Goal: Transaction & Acquisition: Purchase product/service

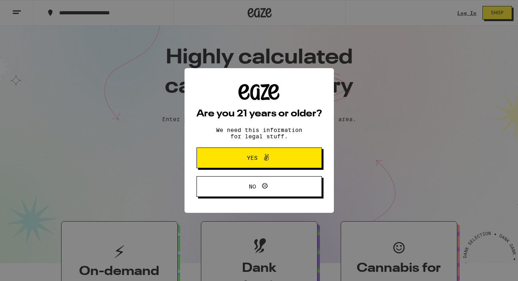
click at [249, 158] on span "Yes" at bounding box center [252, 158] width 11 height 6
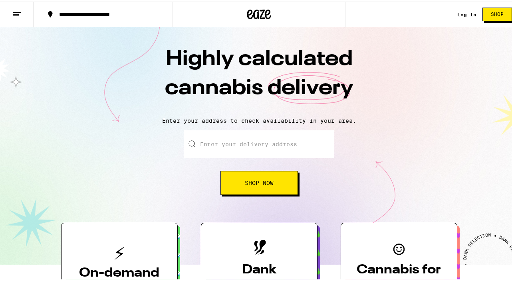
click at [457, 14] on link "Log In" at bounding box center [466, 12] width 19 height 5
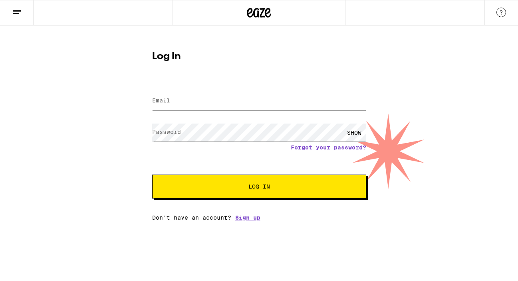
click at [178, 98] on input "Email" at bounding box center [259, 101] width 214 height 18
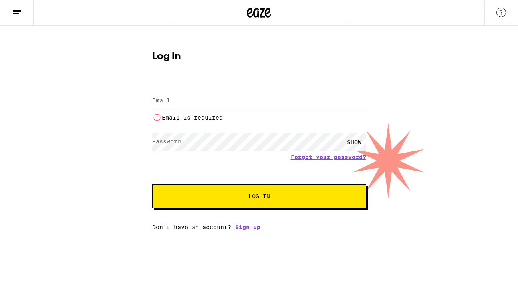
type input "matthew@matthewgoudeau.com"
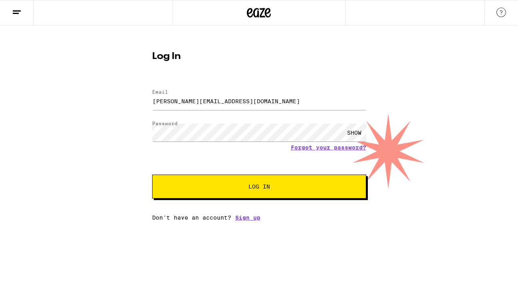
click at [202, 193] on button "Log In" at bounding box center [259, 187] width 214 height 24
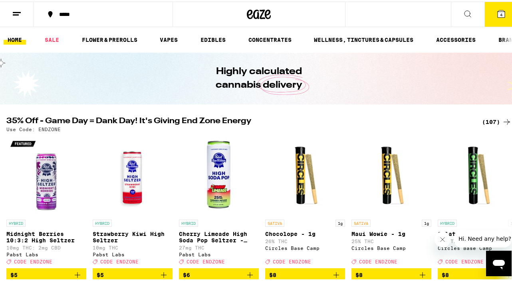
click at [497, 12] on icon at bounding box center [500, 12] width 7 height 7
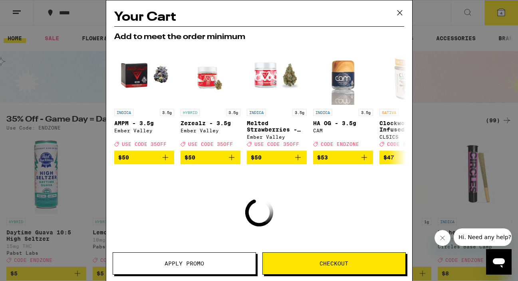
click at [395, 12] on icon at bounding box center [400, 13] width 12 height 12
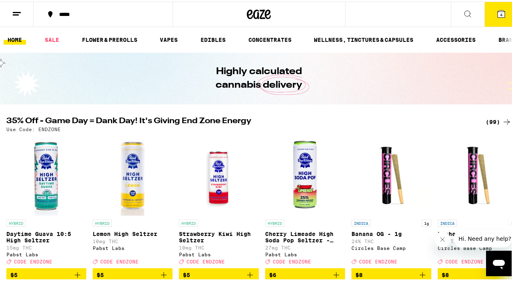
click at [18, 11] on icon at bounding box center [17, 13] width 10 height 10
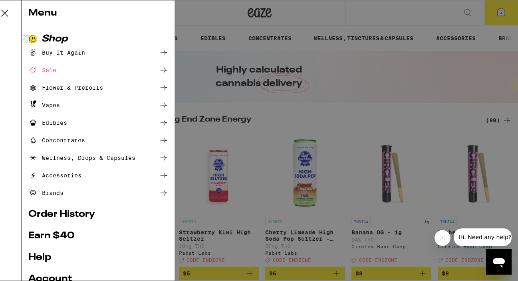
click at [96, 55] on div "Buy It Again" at bounding box center [69, 53] width 57 height 10
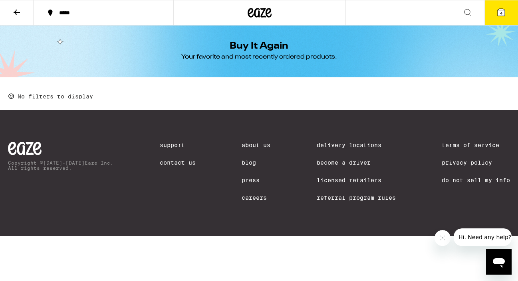
click at [465, 18] on button at bounding box center [468, 12] width 34 height 25
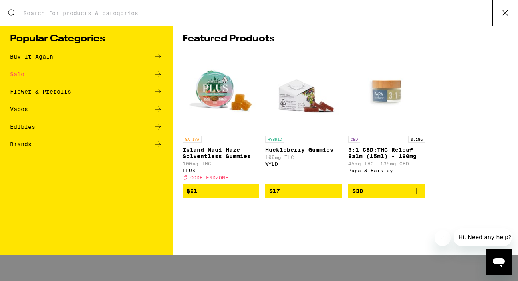
click at [300, 19] on div "Search for Products" at bounding box center [258, 13] width 517 height 26
click at [278, 11] on input "Search for Products" at bounding box center [257, 13] width 469 height 7
type input "2"
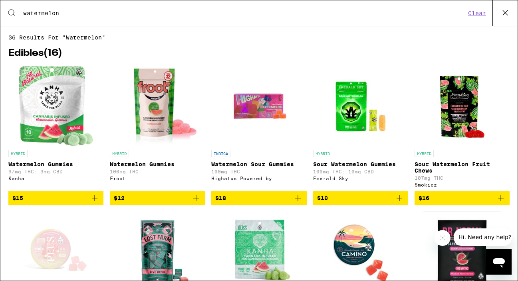
type input "watermelon"
click at [405, 38] on span "36 results for "watermelon"" at bounding box center [258, 37] width 501 height 6
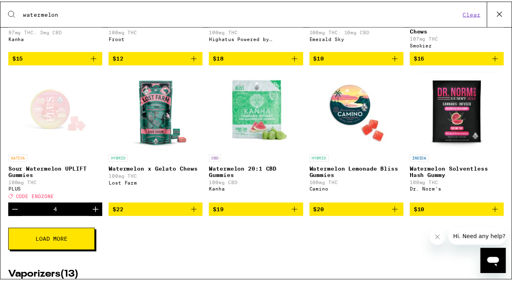
scroll to position [144, 0]
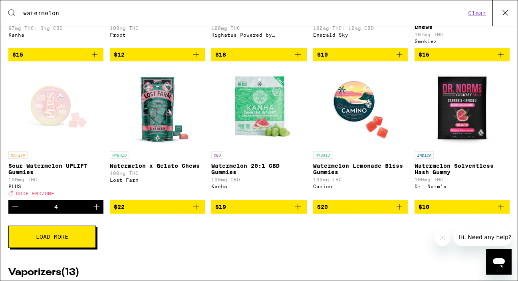
click at [57, 127] on div "Open page for Sour Watermelon UPLIFT Gummies from PLUS" at bounding box center [56, 108] width 80 height 80
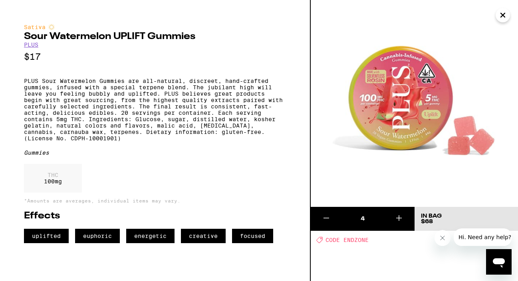
click at [506, 11] on icon "Close" at bounding box center [503, 15] width 10 height 12
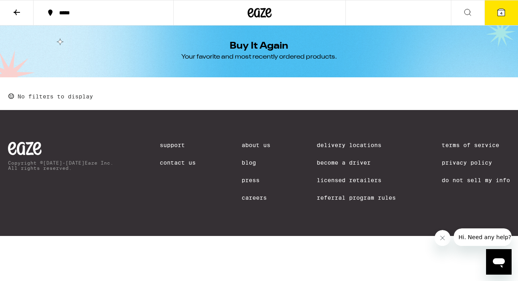
click at [498, 12] on icon at bounding box center [500, 12] width 7 height 7
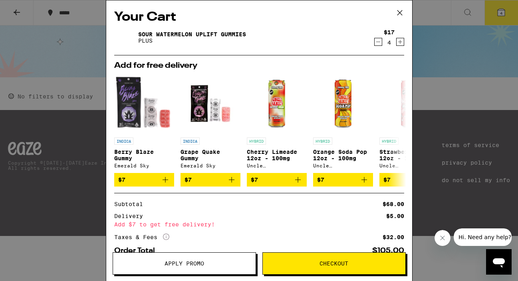
click at [303, 262] on span "Checkout" at bounding box center [334, 264] width 142 height 6
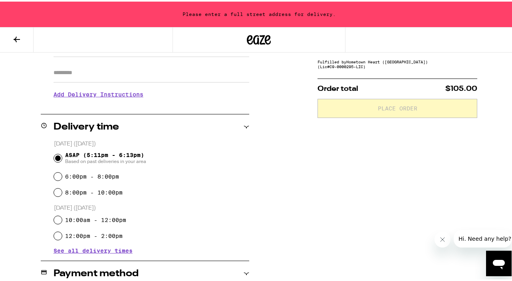
scroll to position [144, 0]
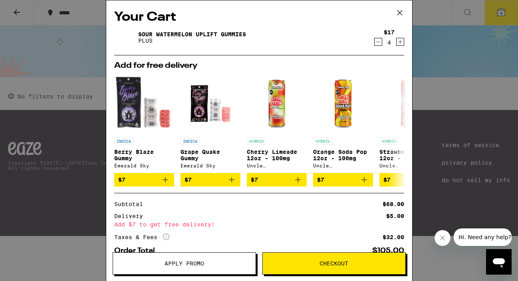
click at [396, 42] on icon "Increment" at bounding box center [399, 42] width 7 height 10
click at [376, 42] on icon "Decrement" at bounding box center [378, 42] width 4 height 0
click at [396, 43] on icon "Increment" at bounding box center [399, 42] width 7 height 10
click at [396, 46] on icon "Increment" at bounding box center [399, 42] width 7 height 10
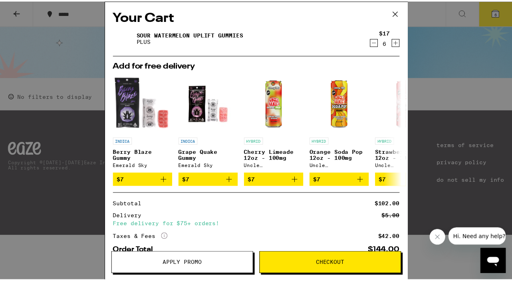
scroll to position [51, 0]
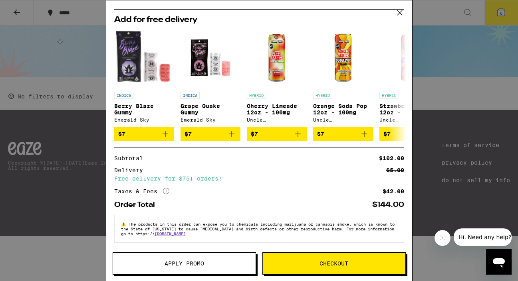
click at [343, 267] on span "Checkout" at bounding box center [333, 264] width 29 height 6
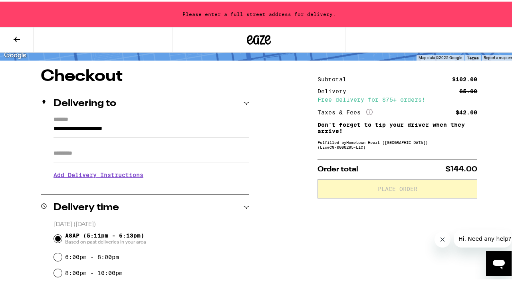
scroll to position [64, 0]
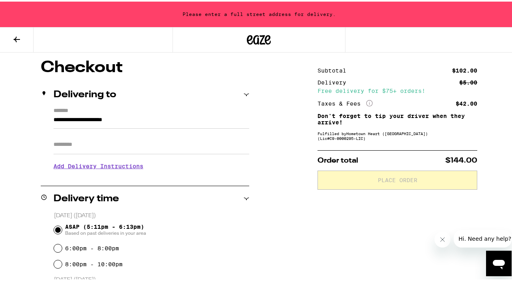
click at [122, 119] on input "**********" at bounding box center [151, 121] width 196 height 14
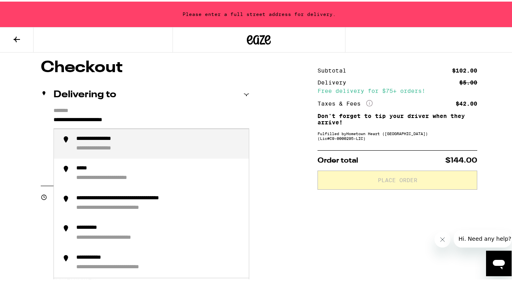
click at [94, 120] on input "**********" at bounding box center [151, 121] width 196 height 14
click at [91, 119] on input "**********" at bounding box center [151, 121] width 196 height 14
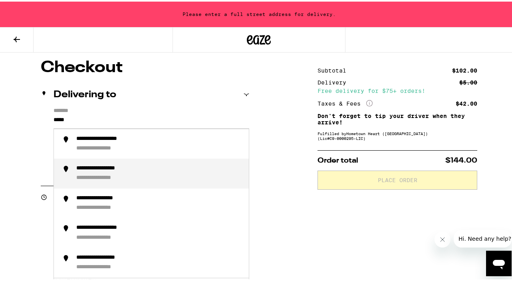
click at [85, 179] on div "**********" at bounding box center [106, 177] width 61 height 8
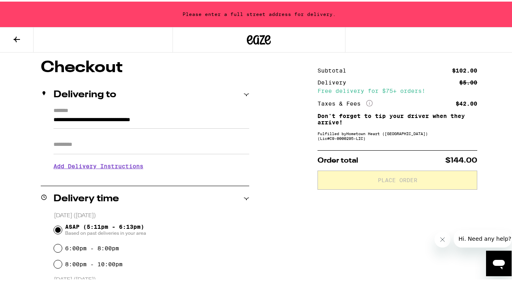
type input "**********"
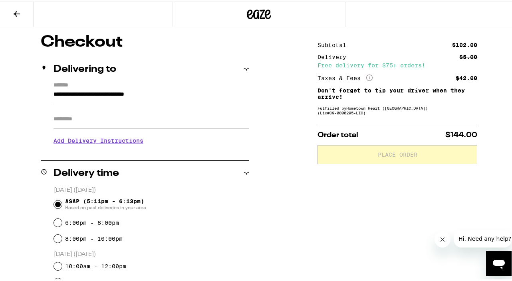
scroll to position [38, 0]
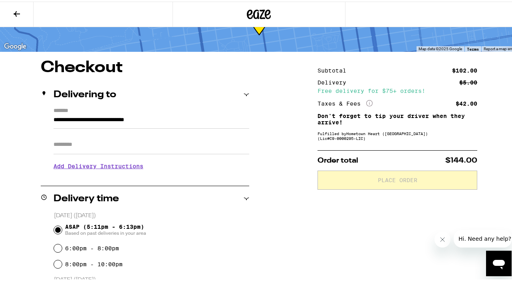
click at [115, 144] on input "Apt/Suite" at bounding box center [151, 143] width 196 height 19
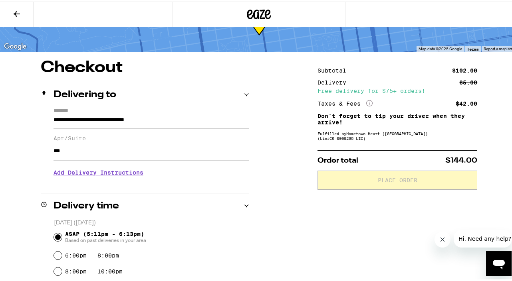
type input "***"
click at [226, 249] on div "6:00pm - 8:00pm" at bounding box center [151, 254] width 195 height 16
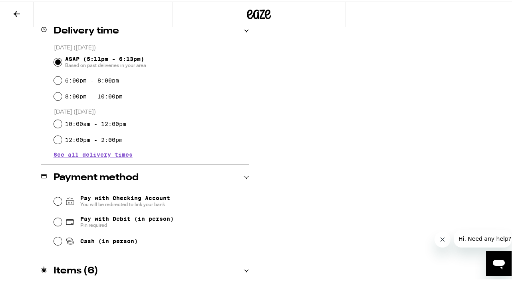
scroll to position [214, 0]
click at [58, 243] on input "Cash (in person)" at bounding box center [58, 239] width 8 height 8
radio input "true"
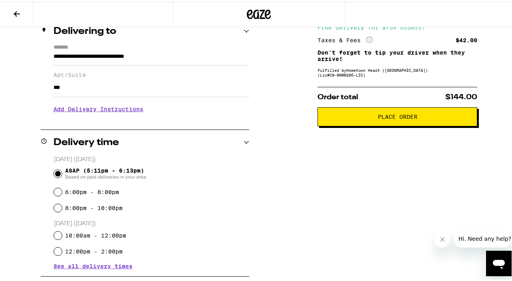
scroll to position [87, 0]
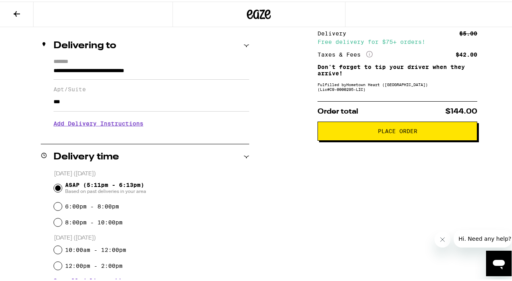
click at [398, 127] on button "Place Order" at bounding box center [397, 129] width 160 height 19
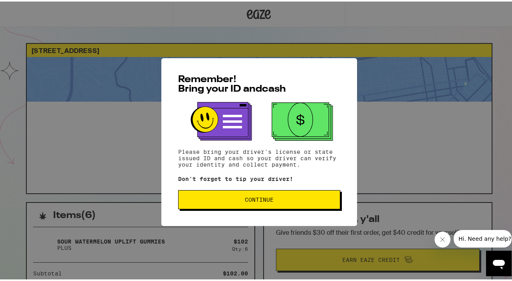
click at [250, 199] on span "Continue" at bounding box center [259, 199] width 29 height 6
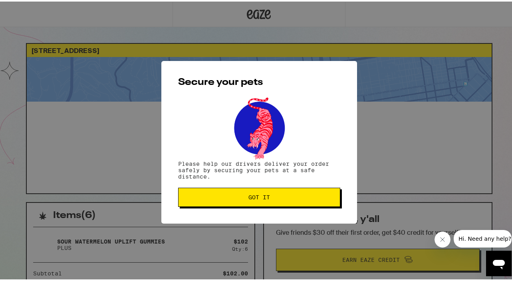
click at [266, 196] on span "Got it" at bounding box center [259, 196] width 22 height 6
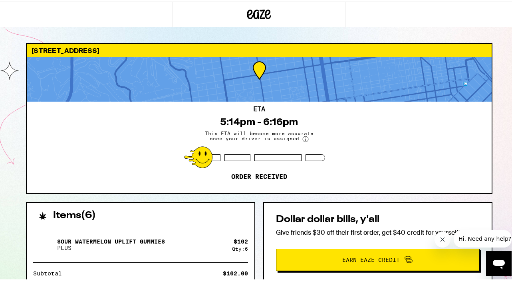
click at [83, 242] on p "Sour Watermelon UPLIFT Gummies" at bounding box center [111, 240] width 108 height 6
click at [46, 246] on img at bounding box center [44, 243] width 22 height 22
click at [41, 241] on img at bounding box center [44, 243] width 22 height 22
click at [260, 16] on icon at bounding box center [259, 13] width 12 height 10
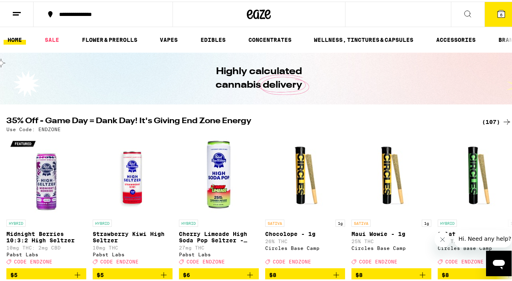
click at [463, 13] on icon at bounding box center [468, 13] width 10 height 10
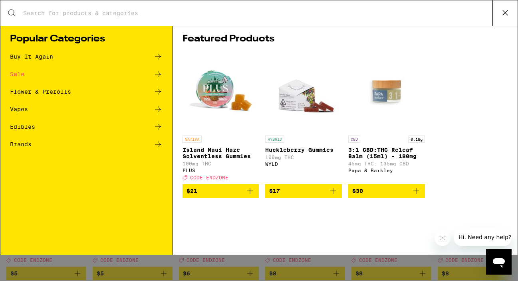
click at [293, 20] on div "Search for Products" at bounding box center [258, 13] width 517 height 26
click at [271, 9] on div "Search for Products" at bounding box center [258, 13] width 517 height 26
click at [249, 21] on div "Search for Products" at bounding box center [258, 13] width 517 height 26
click at [231, 15] on input "Search for Products" at bounding box center [257, 13] width 469 height 7
click at [111, 14] on input "Search for Products" at bounding box center [257, 13] width 469 height 7
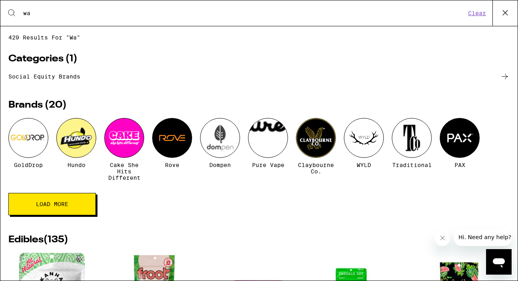
type input "wa"
click at [195, 81] on link "Social equity brands" at bounding box center [258, 77] width 501 height 10
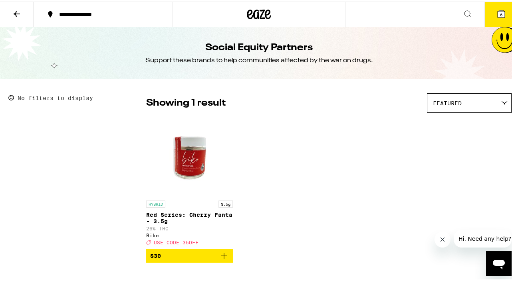
click at [459, 18] on button at bounding box center [468, 12] width 34 height 25
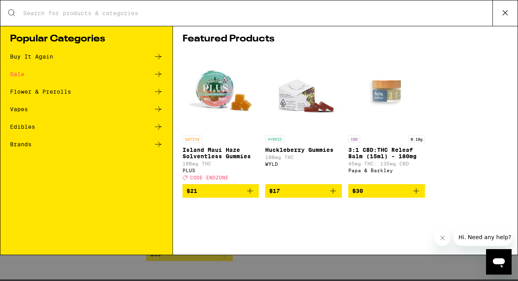
click at [299, 16] on input "Search for Products" at bounding box center [257, 13] width 469 height 7
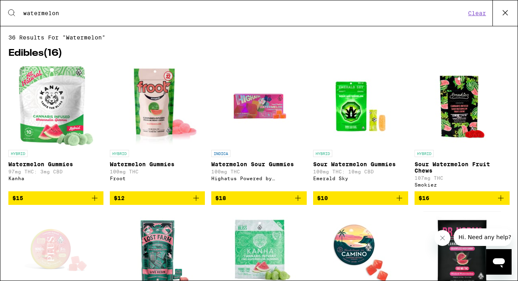
type input "watermelon"
click at [60, 252] on div "Open page for Sour Watermelon UPLIFT Gummies from PLUS" at bounding box center [56, 252] width 80 height 80
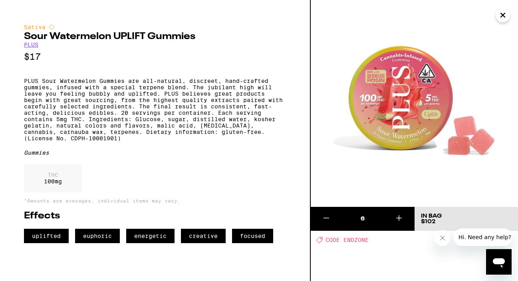
click at [473, 118] on img at bounding box center [413, 103] width 207 height 207
click at [439, 241] on button "Close message from company" at bounding box center [442, 238] width 16 height 16
click at [400, 117] on img at bounding box center [413, 103] width 207 height 207
click at [507, 17] on button "Close" at bounding box center [502, 15] width 14 height 14
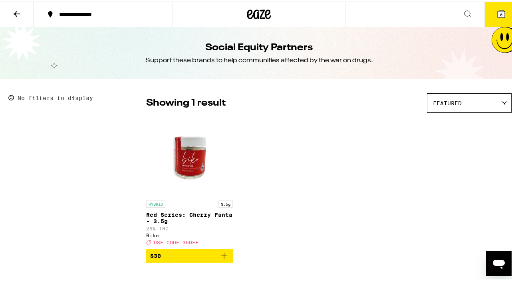
click at [497, 10] on icon at bounding box center [500, 12] width 7 height 7
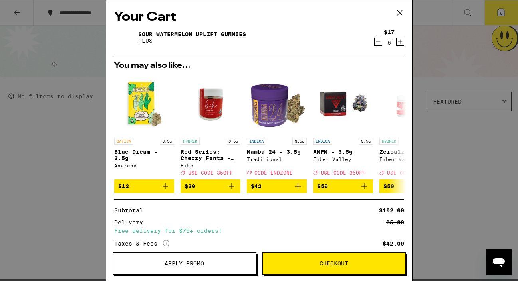
click at [396, 16] on icon at bounding box center [400, 13] width 12 height 12
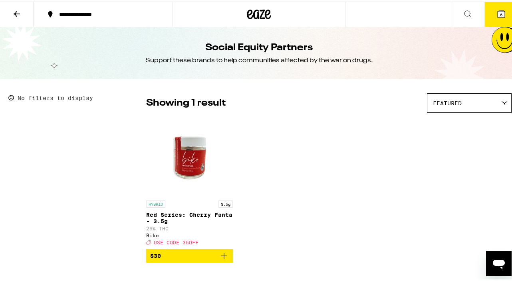
click at [20, 13] on icon at bounding box center [17, 13] width 10 height 10
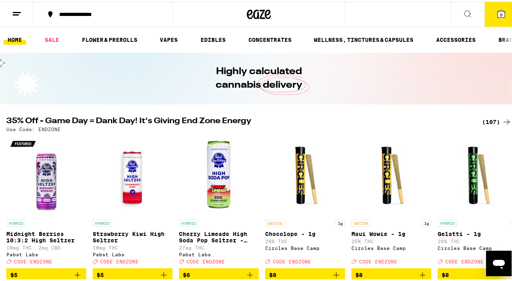
click at [19, 12] on icon at bounding box center [17, 13] width 10 height 10
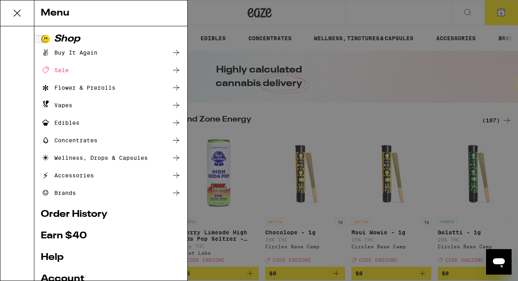
click at [171, 53] on icon at bounding box center [176, 53] width 10 height 10
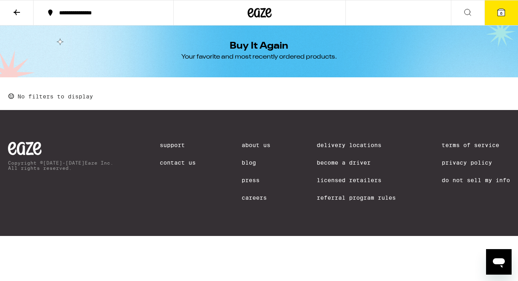
click at [496, 11] on icon at bounding box center [501, 13] width 10 height 10
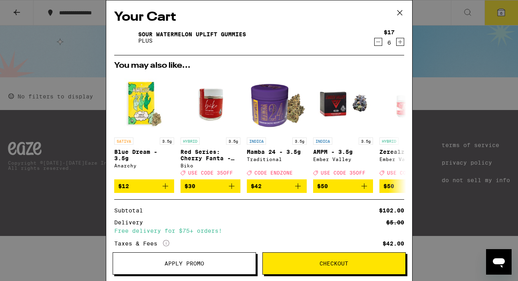
click at [400, 10] on icon at bounding box center [400, 13] width 12 height 12
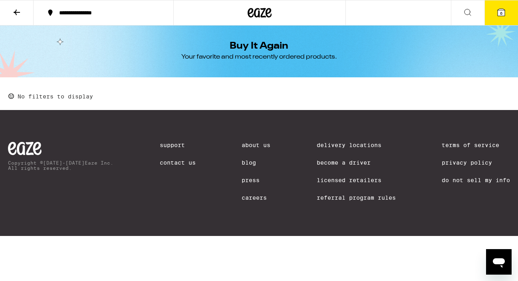
click at [25, 8] on button at bounding box center [17, 12] width 34 height 25
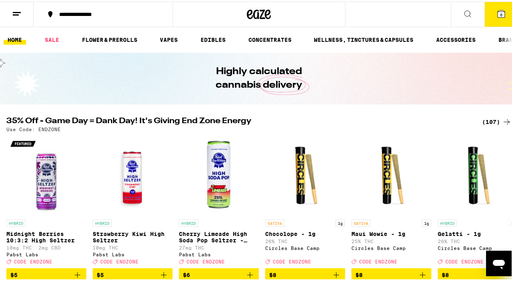
click at [14, 11] on line at bounding box center [17, 11] width 8 height 0
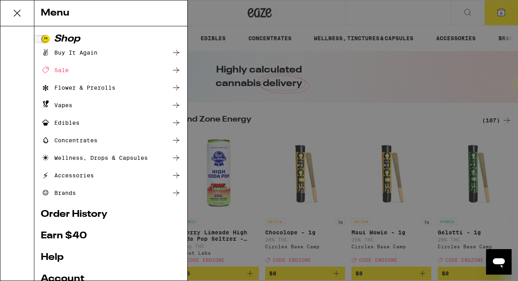
click at [98, 213] on link "Order History" at bounding box center [111, 215] width 140 height 10
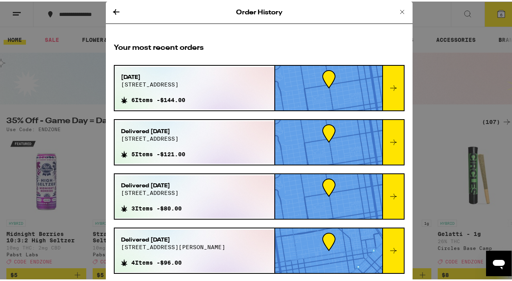
click at [388, 90] on icon at bounding box center [393, 87] width 10 height 10
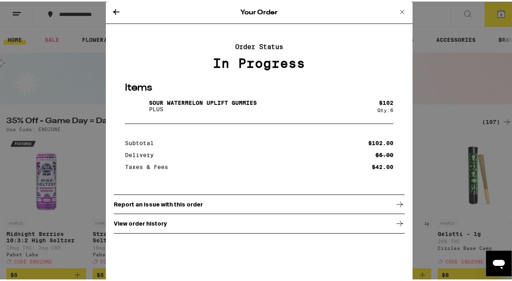
click at [279, 229] on div "View order history" at bounding box center [259, 222] width 291 height 20
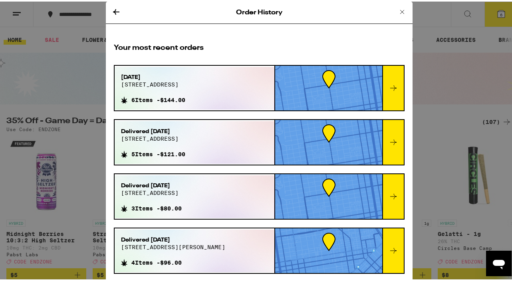
click at [477, 47] on div "Order History Your most recent orders Sep 21, 2025 2400 pacific ave 6 Items - $…" at bounding box center [259, 140] width 518 height 281
click at [494, 17] on div "Order History Your most recent orders Sep 21, 2025 2400 pacific ave 6 Items - $…" at bounding box center [259, 140] width 518 height 281
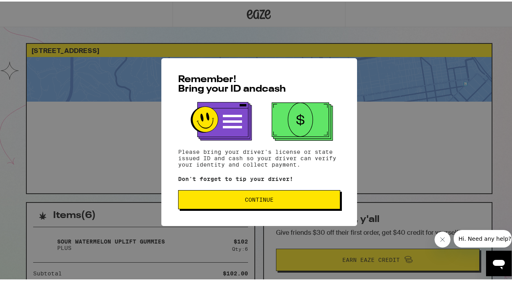
click at [266, 196] on button "Continue" at bounding box center [259, 198] width 162 height 19
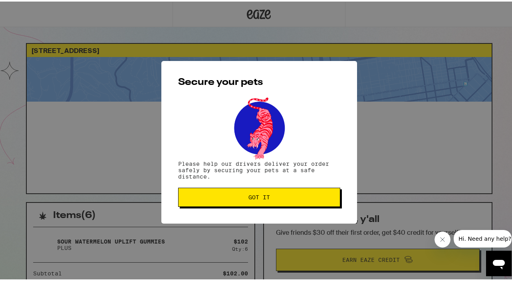
click at [276, 196] on span "Got it" at bounding box center [259, 196] width 148 height 6
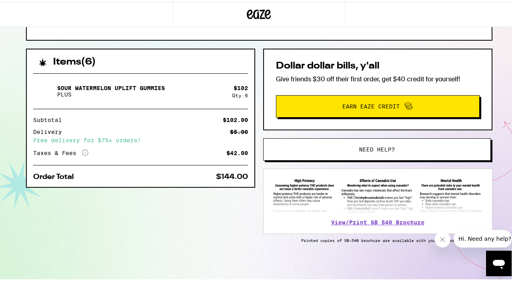
scroll to position [156, 0]
click at [359, 221] on link "View/Print SB 540 Brochure" at bounding box center [377, 221] width 93 height 6
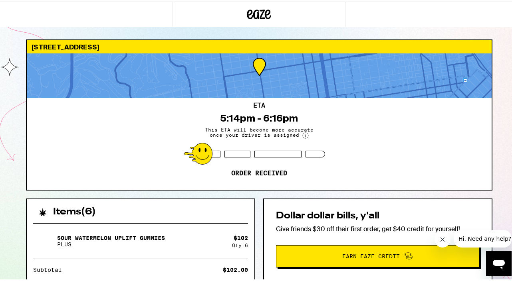
scroll to position [0, 0]
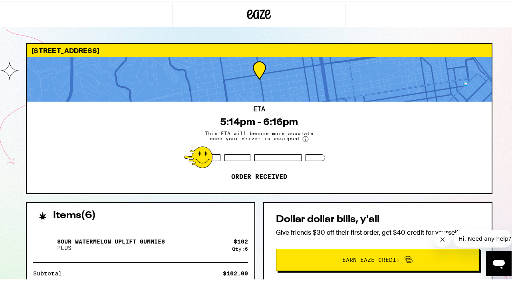
click at [298, 92] on div at bounding box center [259, 77] width 465 height 45
click at [303, 138] on circle at bounding box center [306, 138] width 6 height 6
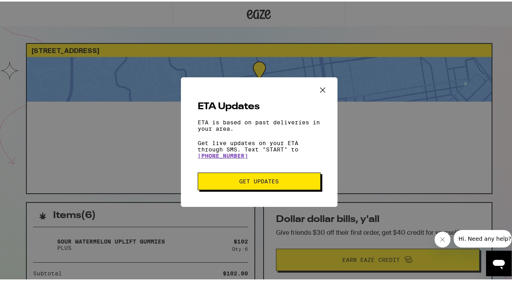
click at [326, 84] on button "Close ETA information modal" at bounding box center [322, 89] width 17 height 15
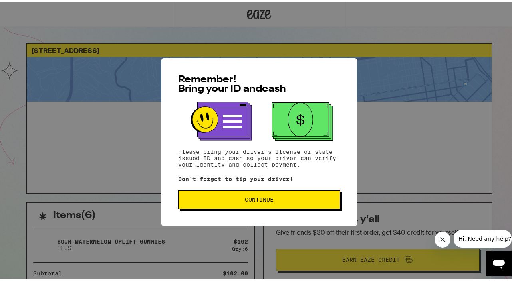
click at [275, 200] on span "Continue" at bounding box center [259, 199] width 148 height 6
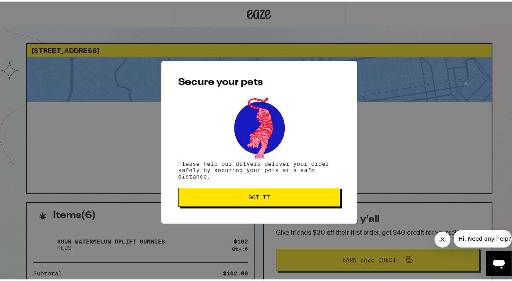
click at [291, 191] on button "Got it" at bounding box center [259, 195] width 162 height 19
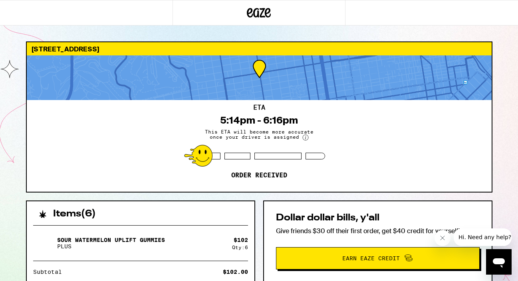
click at [449, 160] on div "ETA 5:14pm - 6:16pm This ETA will become more accurate once your driver is assi…" at bounding box center [259, 146] width 465 height 92
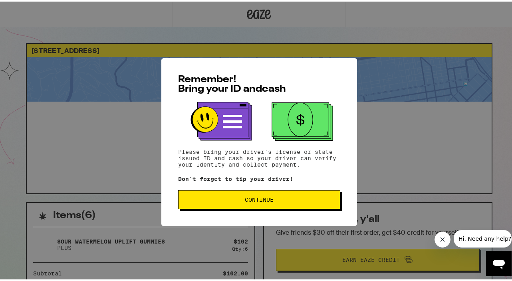
click at [238, 199] on span "Continue" at bounding box center [259, 199] width 148 height 6
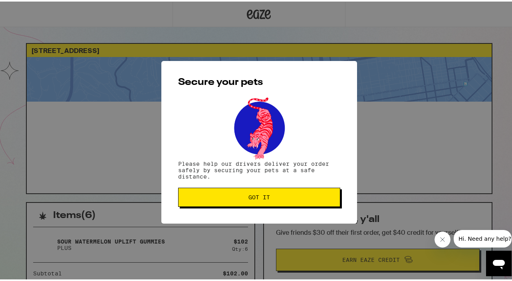
click at [238, 199] on span "Got it" at bounding box center [259, 196] width 148 height 6
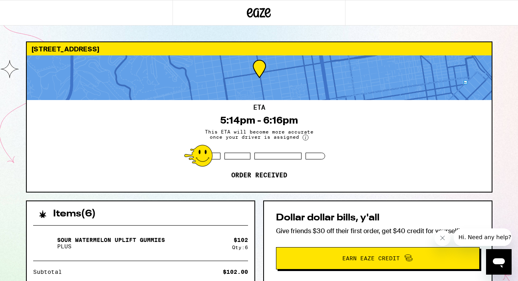
click at [341, 129] on div "ETA 5:14pm - 6:16pm This ETA will become more accurate once your driver is assi…" at bounding box center [259, 146] width 465 height 92
click at [346, 137] on div "ETA 5:14pm - 6:16pm This ETA will become more accurate once your driver is assi…" at bounding box center [259, 146] width 465 height 92
click at [492, 83] on div "[STREET_ADDRESS] 5:14pm - 6:16pm This ETA will become more accurate once your d…" at bounding box center [259, 239] width 479 height 394
click at [144, 191] on div "ETA 5:14pm - 6:16pm This ETA will become more accurate once your driver is assi…" at bounding box center [259, 146] width 465 height 92
click at [441, 238] on icon "Close message from company" at bounding box center [442, 238] width 6 height 6
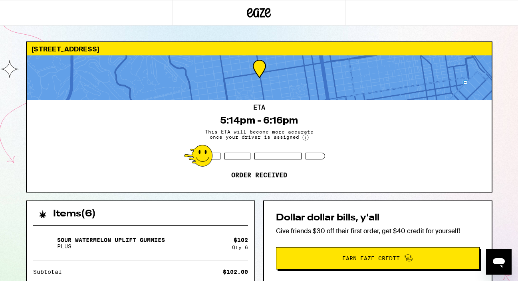
click at [508, 144] on div "[STREET_ADDRESS] 5:14pm - 6:16pm This ETA will become more accurate once your d…" at bounding box center [259, 217] width 518 height 435
drag, startPoint x: 504, startPoint y: 99, endPoint x: 498, endPoint y: 40, distance: 59.8
click at [498, 40] on div "[STREET_ADDRESS] 5:14pm - 6:16pm This ETA will become more accurate once your d…" at bounding box center [259, 217] width 518 height 435
click at [137, 241] on p "Sour Watermelon UPLIFT Gummies" at bounding box center [111, 240] width 108 height 6
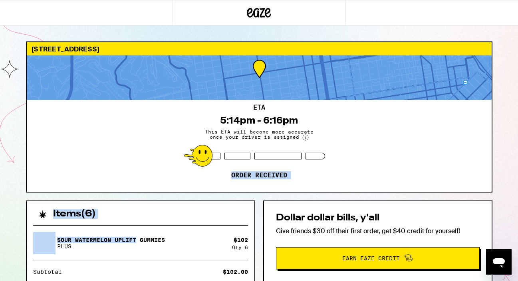
drag, startPoint x: 137, startPoint y: 241, endPoint x: 136, endPoint y: 172, distance: 69.4
click at [136, 172] on div "2400 Pacific Ave San Francisco 94115 ETA 5:14pm - 6:16pm This ETA will become m…" at bounding box center [259, 239] width 479 height 394
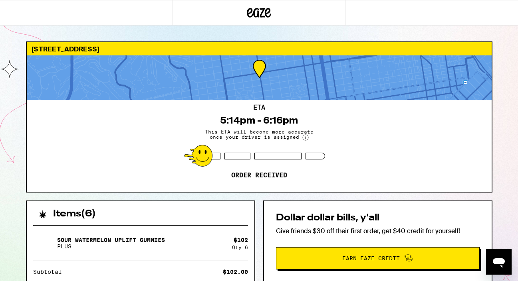
click at [136, 244] on p "PLUS" at bounding box center [111, 246] width 108 height 6
click at [122, 265] on div "Sour Watermelon UPLIFT Gummies PLUS $ 102 Qty: 6 Subtotal $102.00 Delivery $5.0…" at bounding box center [140, 275] width 227 height 112
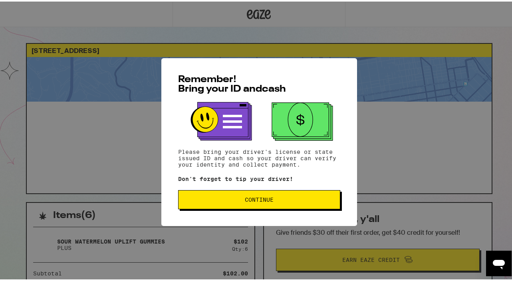
click at [267, 201] on span "Continue" at bounding box center [259, 199] width 29 height 6
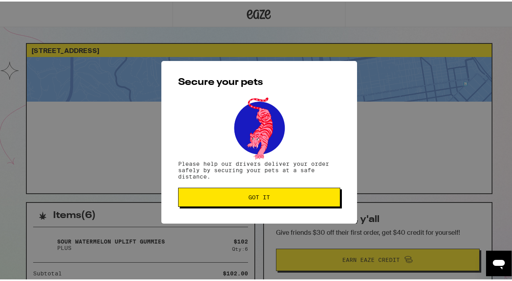
click at [303, 198] on span "Got it" at bounding box center [259, 196] width 148 height 6
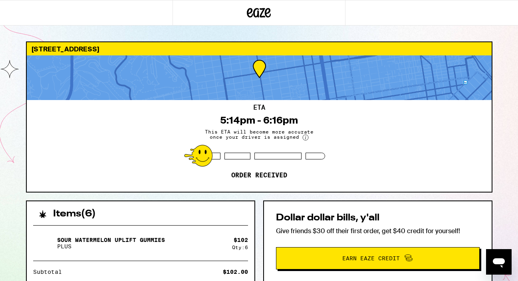
click at [514, 83] on div "[STREET_ADDRESS] 5:14pm - 6:16pm This ETA will become more accurate once your d…" at bounding box center [259, 217] width 518 height 435
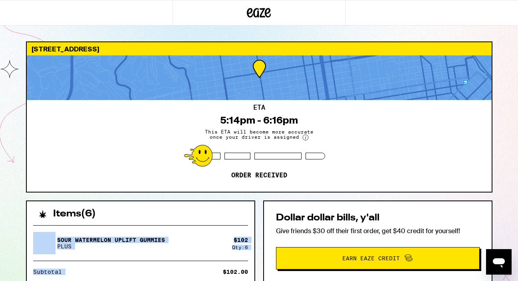
drag, startPoint x: 214, startPoint y: 274, endPoint x: 188, endPoint y: 217, distance: 62.3
click at [186, 216] on div "Items ( 6 ) Sour Watermelon UPLIFT Gummies PLUS $ 102 Qty: 6 Subtotal $102.00 D…" at bounding box center [140, 266] width 229 height 131
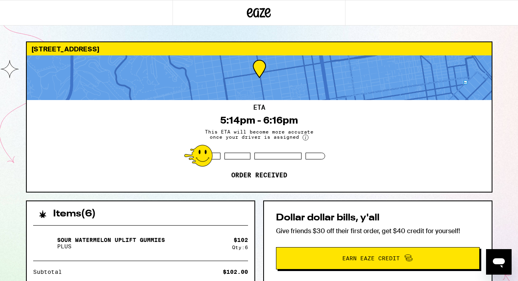
click at [302, 122] on div "ETA 5:14pm - 6:16pm This ETA will become more accurate once your driver is assi…" at bounding box center [259, 146] width 465 height 92
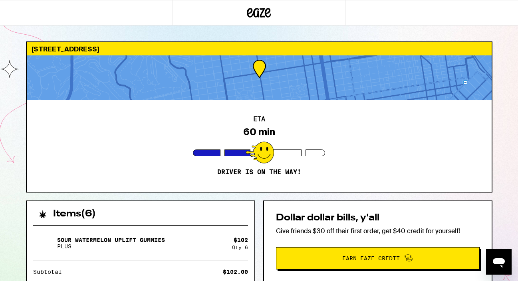
click at [361, 128] on div "ETA 60 min Driver is on the way!" at bounding box center [259, 146] width 465 height 92
click at [508, 112] on div "2400 Pacific Ave San Francisco 94115 ETA 60 min Driver is on the way! Items ( 6…" at bounding box center [259, 217] width 518 height 435
click at [414, 89] on div at bounding box center [259, 77] width 465 height 45
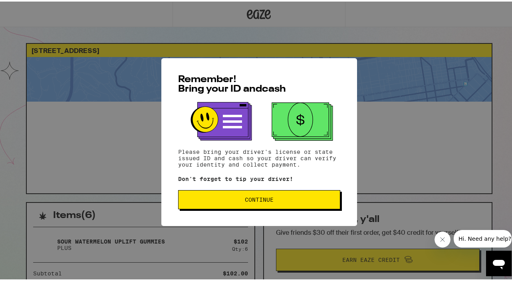
click at [223, 198] on span "Continue" at bounding box center [259, 199] width 148 height 6
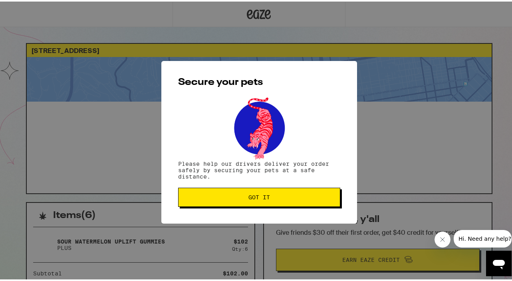
click at [273, 198] on span "Got it" at bounding box center [259, 196] width 148 height 6
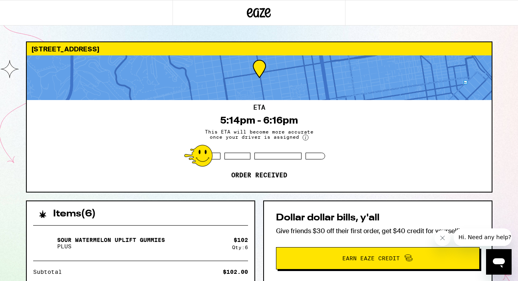
click at [295, 167] on div "ETA 5:14pm - 6:16pm This ETA will become more accurate once your driver is assi…" at bounding box center [259, 146] width 465 height 92
click at [253, 12] on icon at bounding box center [259, 13] width 12 height 10
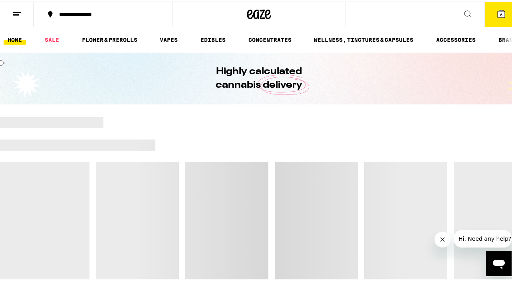
click at [497, 15] on icon at bounding box center [500, 12] width 7 height 7
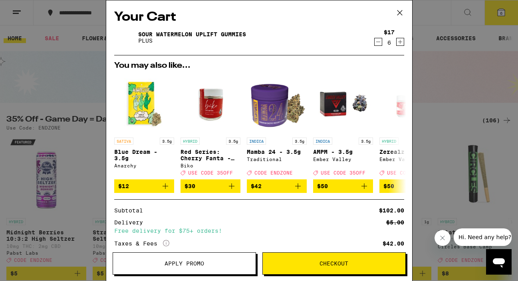
click at [400, 12] on icon at bounding box center [400, 13] width 12 height 12
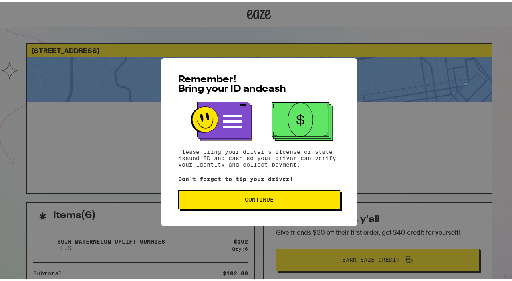
click at [245, 198] on span "Continue" at bounding box center [259, 199] width 29 height 6
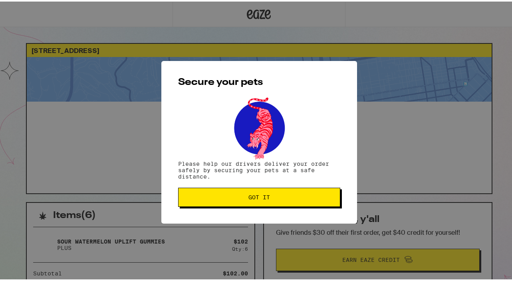
click at [248, 198] on span "Got it" at bounding box center [259, 196] width 22 height 6
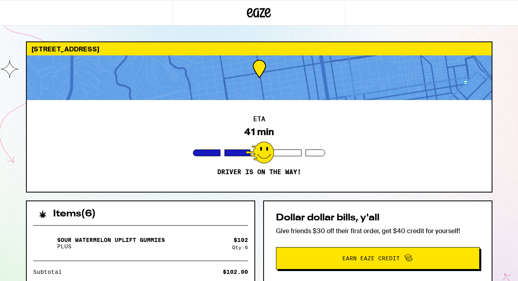
click at [281, 70] on div at bounding box center [259, 77] width 465 height 45
click at [506, 79] on div "2400 Pacific Ave San Francisco 94115 ETA 40 min Driver is on the way! Items ( 6…" at bounding box center [259, 217] width 518 height 435
click at [498, 140] on div "2400 Pacific Ave San Francisco 94115 ETA 40 min Driver is on the way! Items ( 6…" at bounding box center [259, 217] width 518 height 435
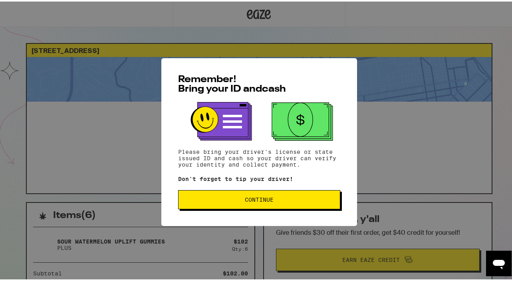
click at [262, 197] on span "Continue" at bounding box center [259, 199] width 29 height 6
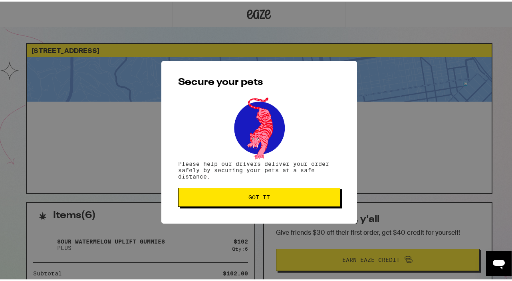
click at [274, 196] on span "Got it" at bounding box center [259, 196] width 148 height 6
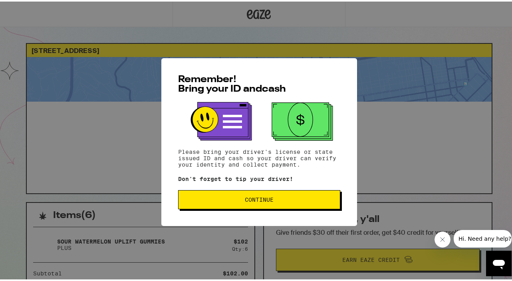
click at [259, 187] on div "Remember! Bring your ID and cash Please bring your driver's license or state is…" at bounding box center [259, 141] width 196 height 168
click at [257, 200] on span "Continue" at bounding box center [259, 199] width 29 height 6
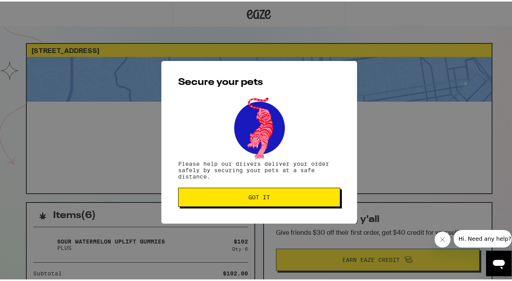
click at [282, 193] on button "Got it" at bounding box center [259, 195] width 162 height 19
